Goal: Find specific fact: Find contact information

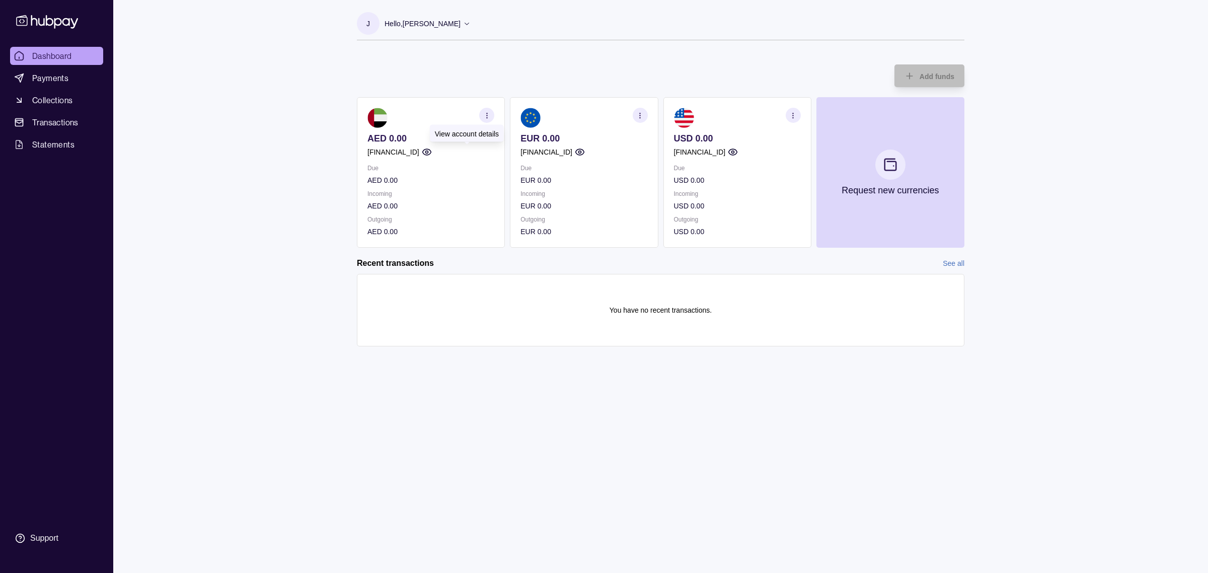
click at [428, 151] on circle "button" at bounding box center [426, 152] width 3 height 3
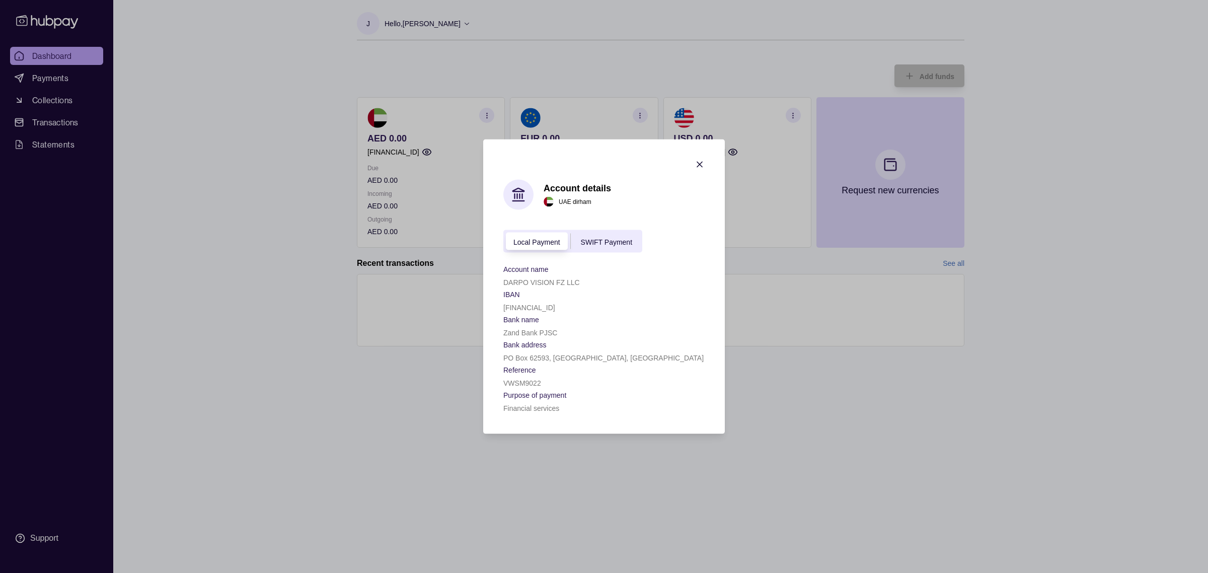
drag, startPoint x: 502, startPoint y: 308, endPoint x: 598, endPoint y: 306, distance: 95.7
click at [598, 306] on section "Account details [GEOGRAPHIC_DATA] dirham Local Payment SWIFT Payment Account na…" at bounding box center [604, 286] width 242 height 294
copy p "[FINANCIAL_ID]"
click at [616, 246] on div "Local Payment SWIFT Payment" at bounding box center [572, 241] width 139 height 23
click at [614, 243] on span "SWIFT Payment" at bounding box center [606, 242] width 51 height 8
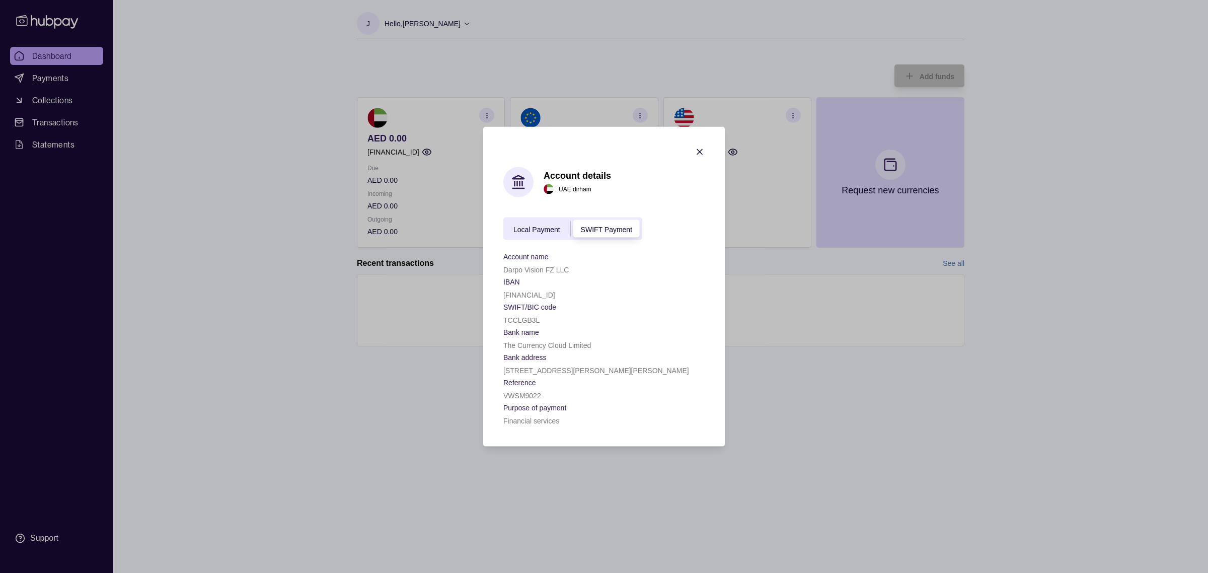
click at [551, 227] on span "Local Payment" at bounding box center [536, 229] width 47 height 8
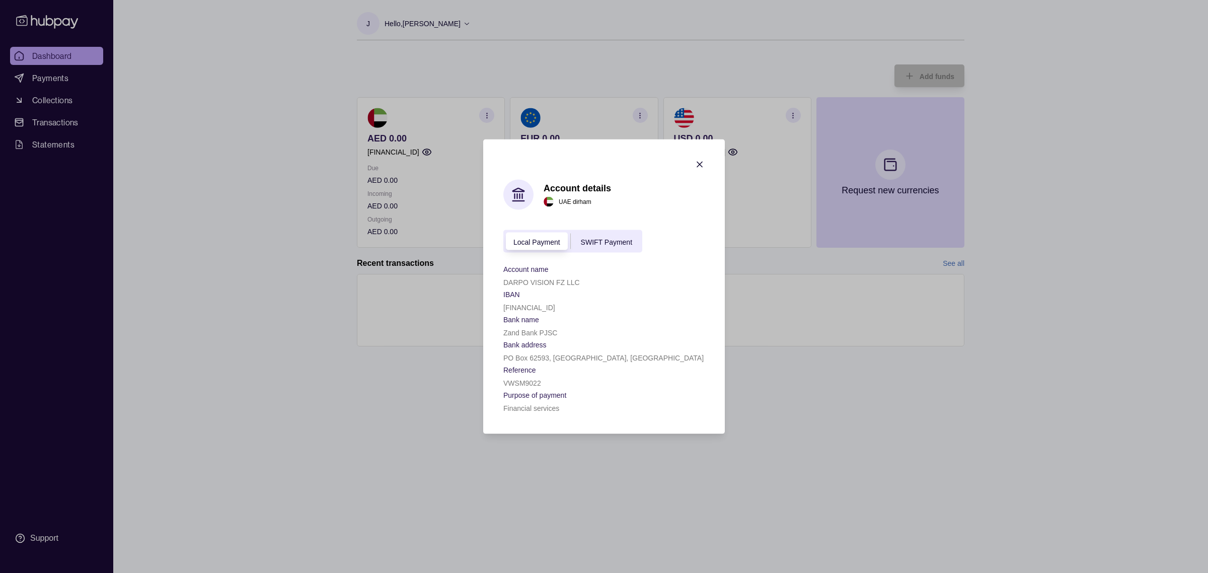
click at [514, 303] on p "[FINANCIAL_ID]" at bounding box center [529, 307] width 52 height 8
copy p "[FINANCIAL_ID]"
drag, startPoint x: 503, startPoint y: 358, endPoint x: 543, endPoint y: 358, distance: 39.3
click at [543, 358] on p "PO Box 62593, [GEOGRAPHIC_DATA], [GEOGRAPHIC_DATA]" at bounding box center [603, 358] width 200 height 8
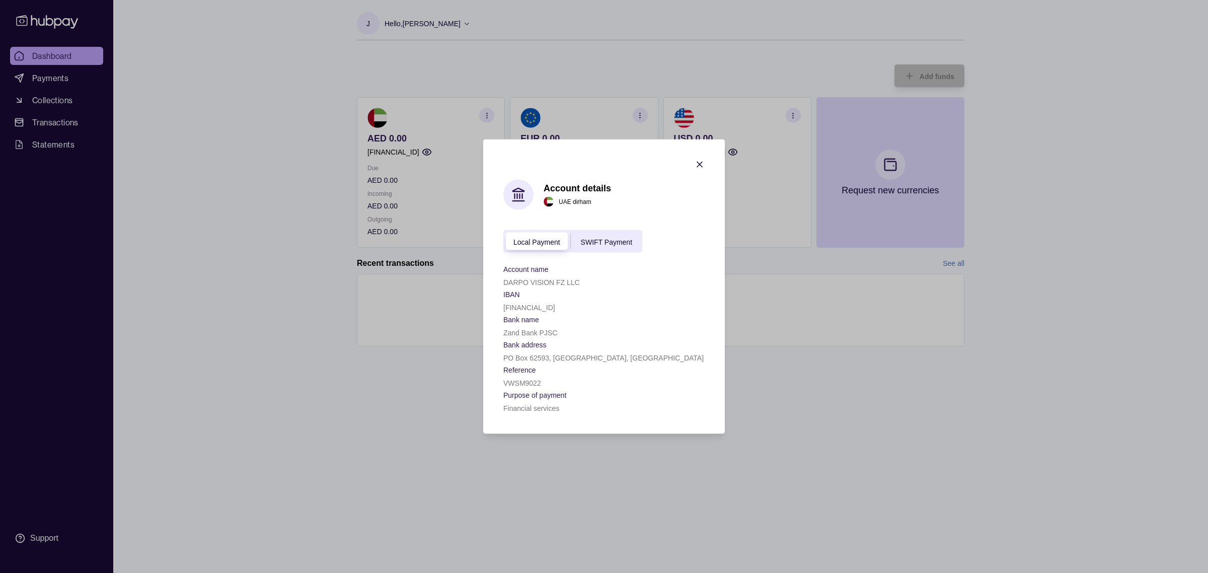
click at [570, 390] on section "Purpose of payment" at bounding box center [603, 395] width 201 height 12
click at [564, 345] on section "Bank address" at bounding box center [603, 344] width 201 height 12
click at [555, 361] on p "PO Box 62593, [GEOGRAPHIC_DATA], [GEOGRAPHIC_DATA]" at bounding box center [603, 358] width 200 height 8
